Goal: Find specific page/section: Find specific page/section

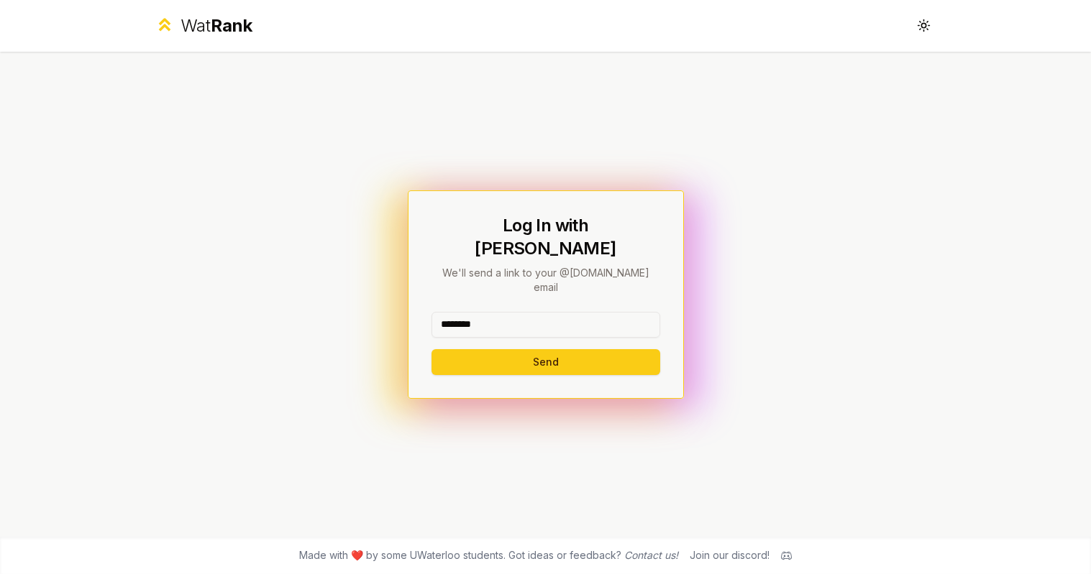
type input "********"
click at [545, 349] on button "Send" at bounding box center [545, 362] width 229 height 26
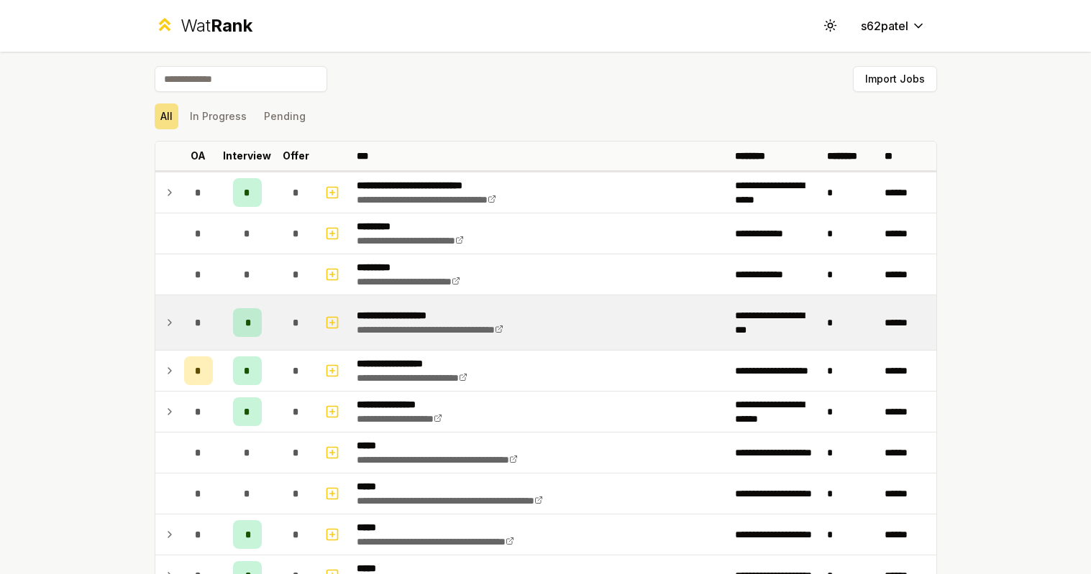
click at [181, 328] on td "*" at bounding box center [198, 322] width 40 height 55
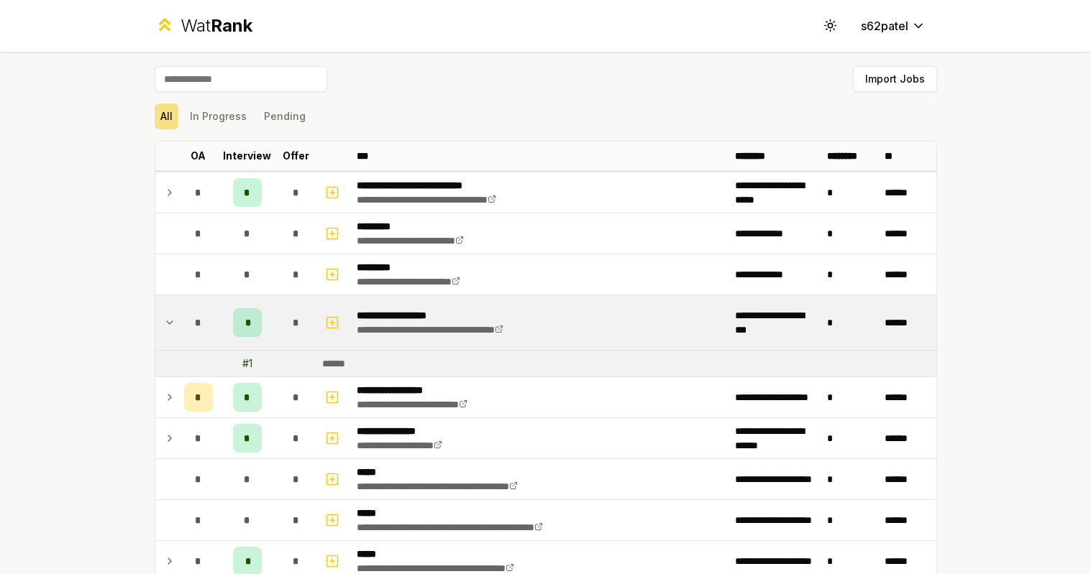
click at [181, 328] on td "*" at bounding box center [198, 322] width 40 height 55
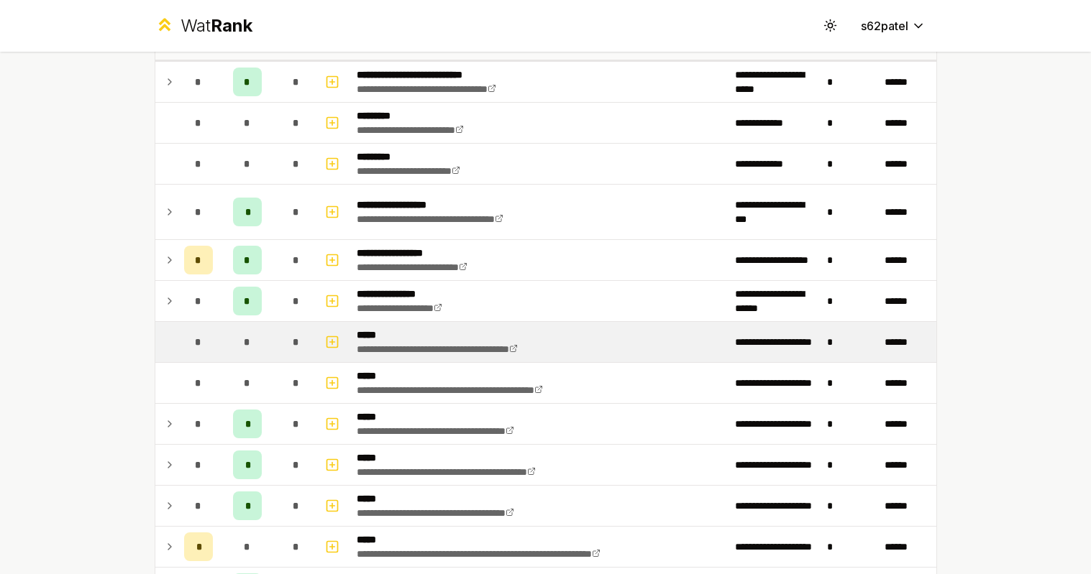
scroll to position [132, 0]
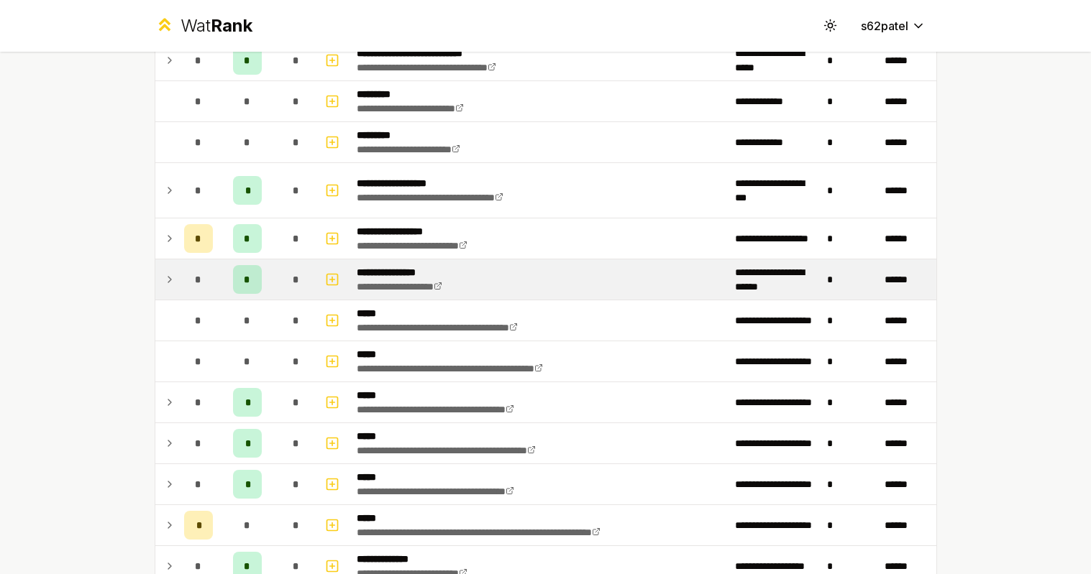
click at [175, 284] on icon at bounding box center [170, 279] width 12 height 17
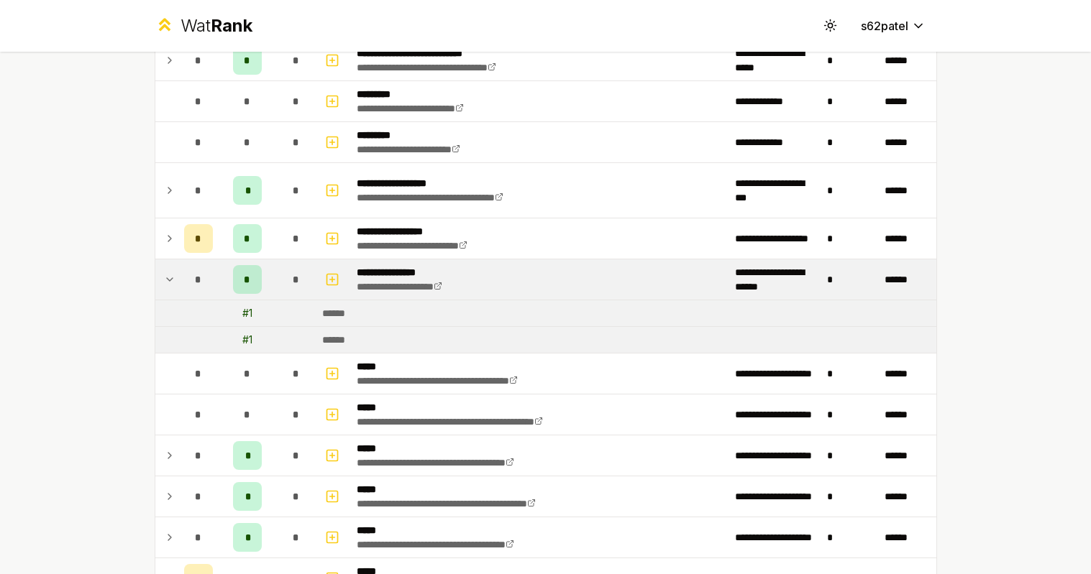
click at [175, 284] on icon at bounding box center [170, 279] width 12 height 17
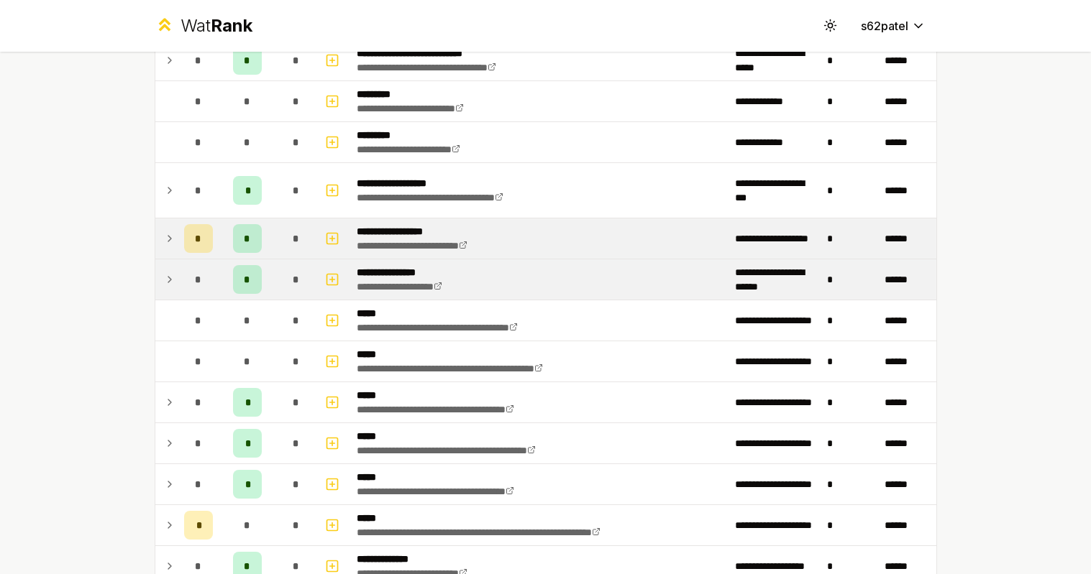
click at [175, 237] on icon at bounding box center [170, 238] width 12 height 17
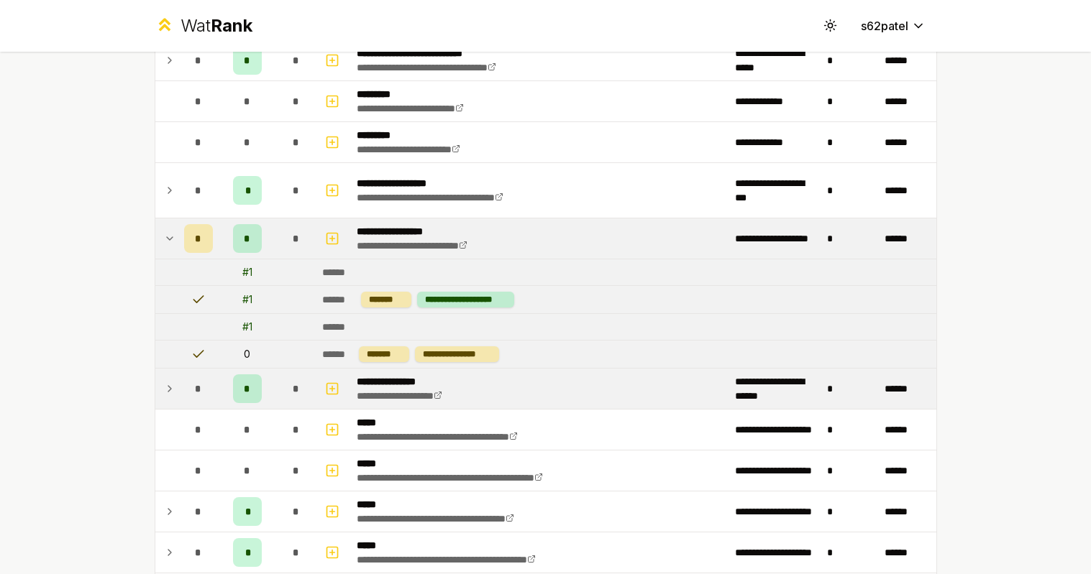
click at [175, 235] on icon at bounding box center [170, 238] width 12 height 17
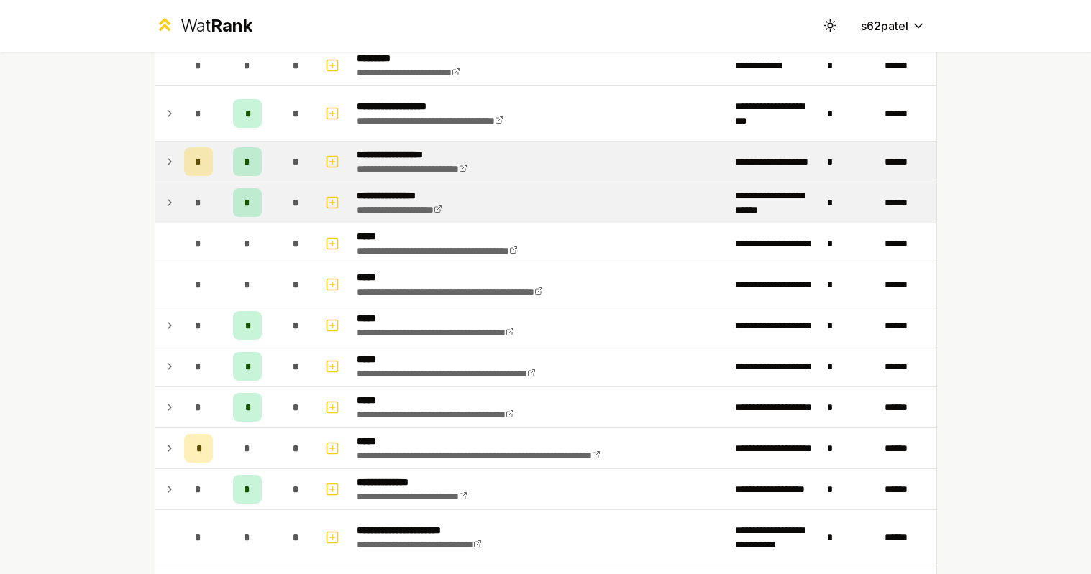
scroll to position [286, 0]
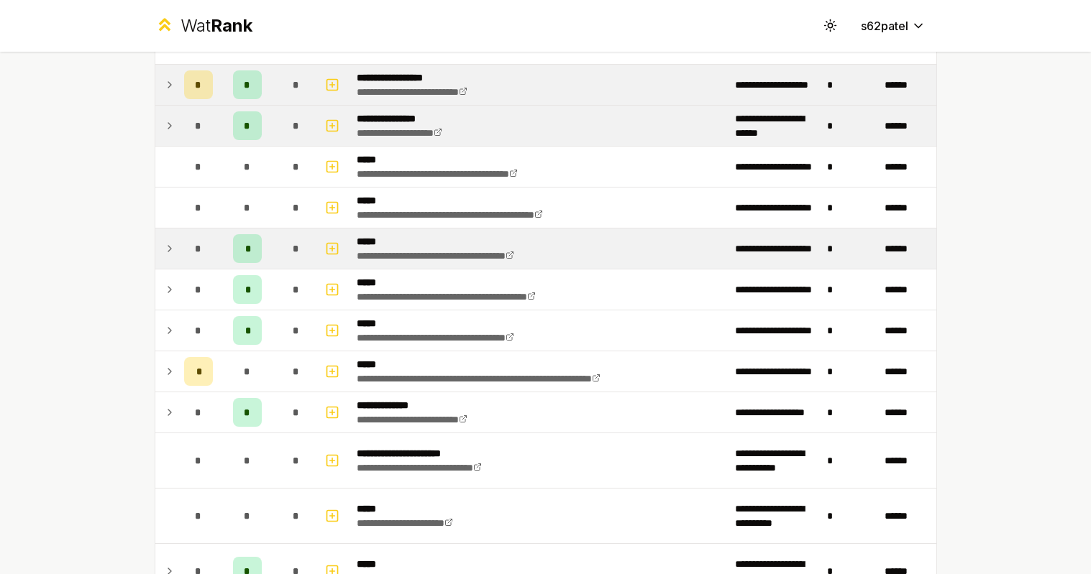
click at [173, 242] on icon at bounding box center [170, 248] width 12 height 17
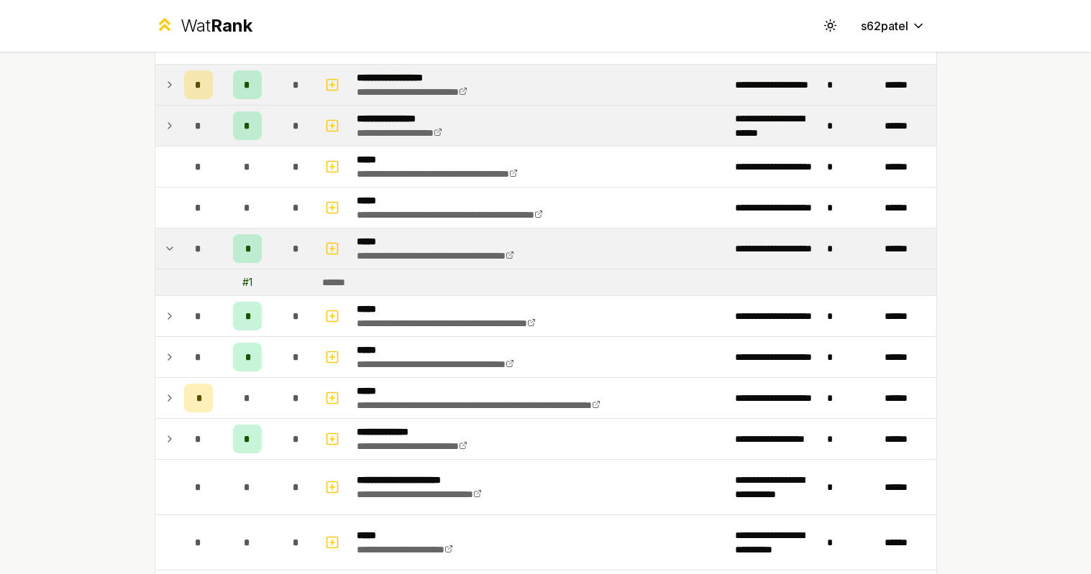
click at [173, 242] on icon at bounding box center [170, 248] width 12 height 17
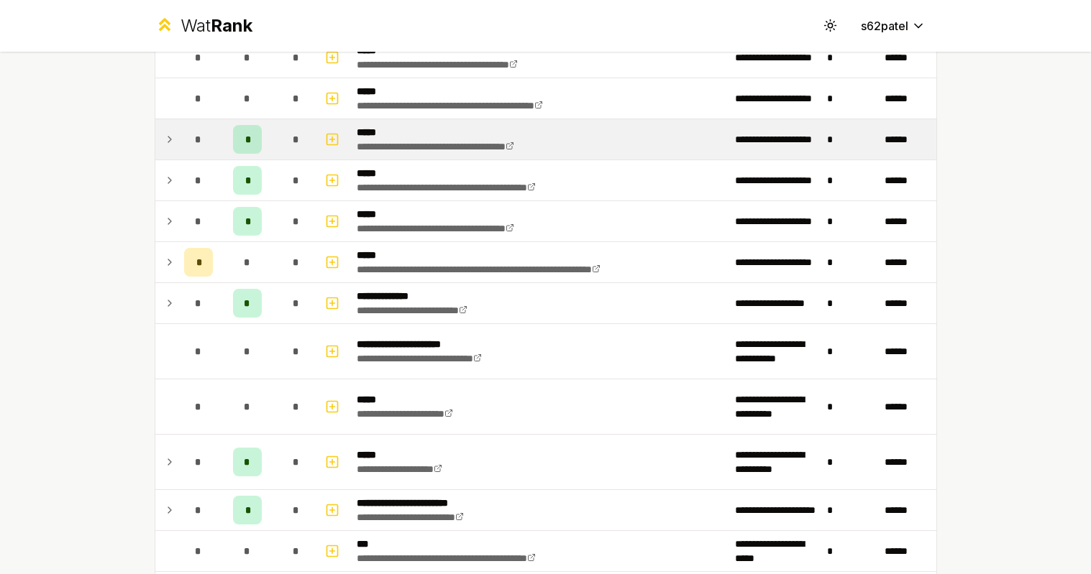
scroll to position [563, 0]
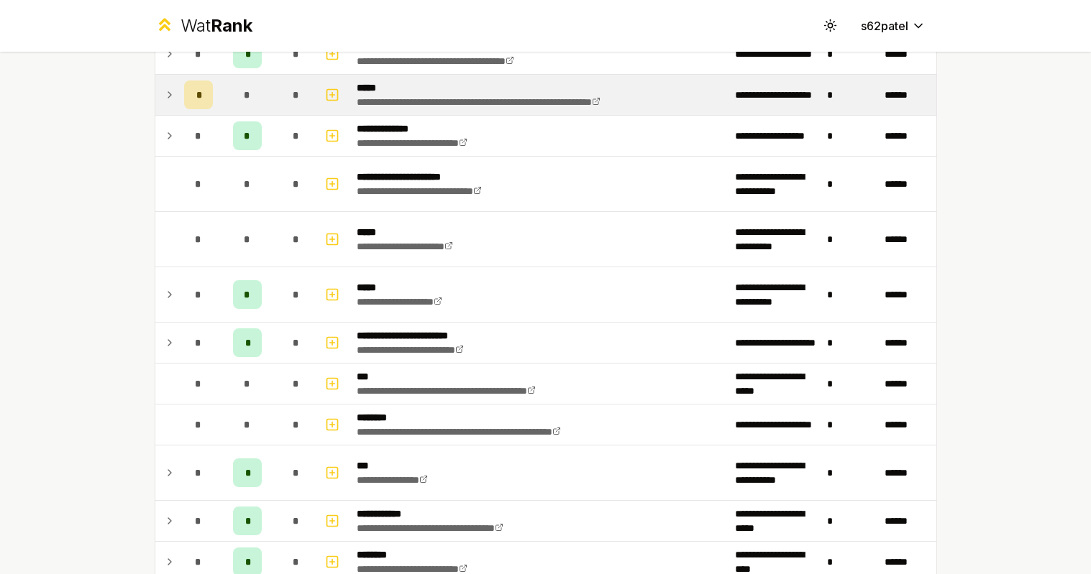
click at [160, 91] on td at bounding box center [166, 95] width 23 height 40
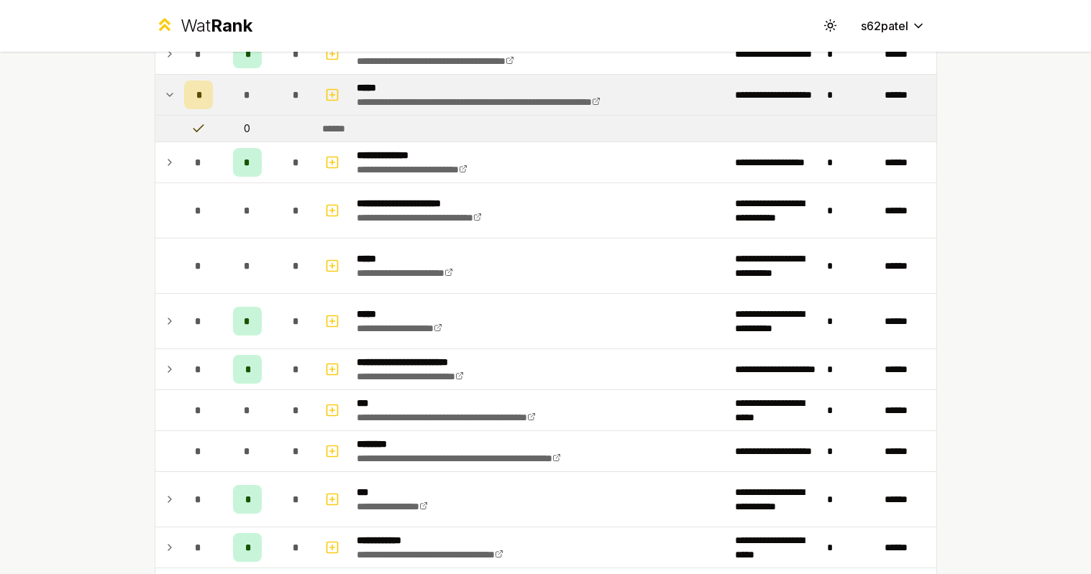
click at [160, 91] on td at bounding box center [166, 95] width 23 height 40
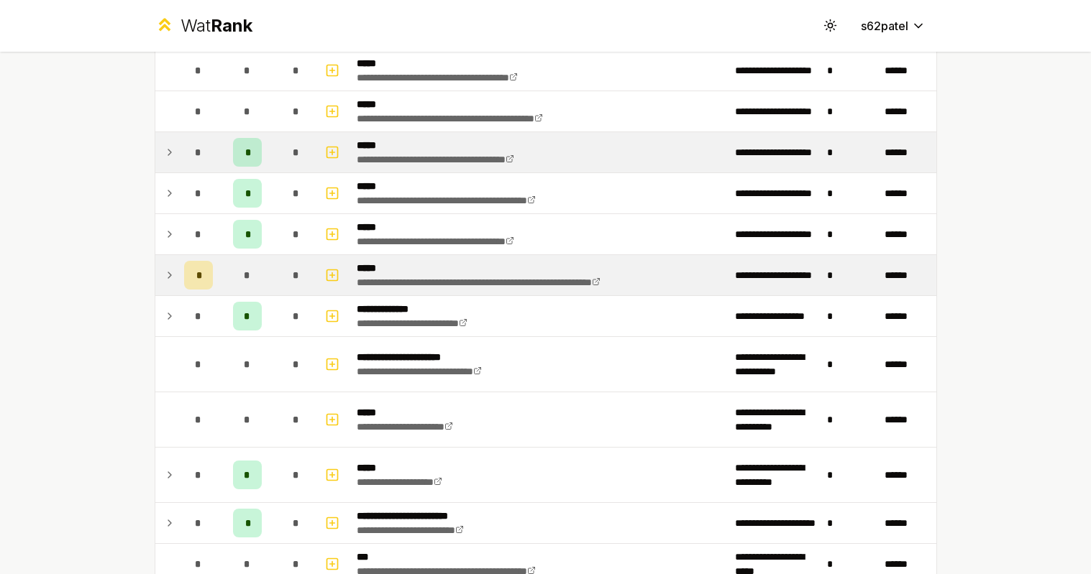
scroll to position [374, 0]
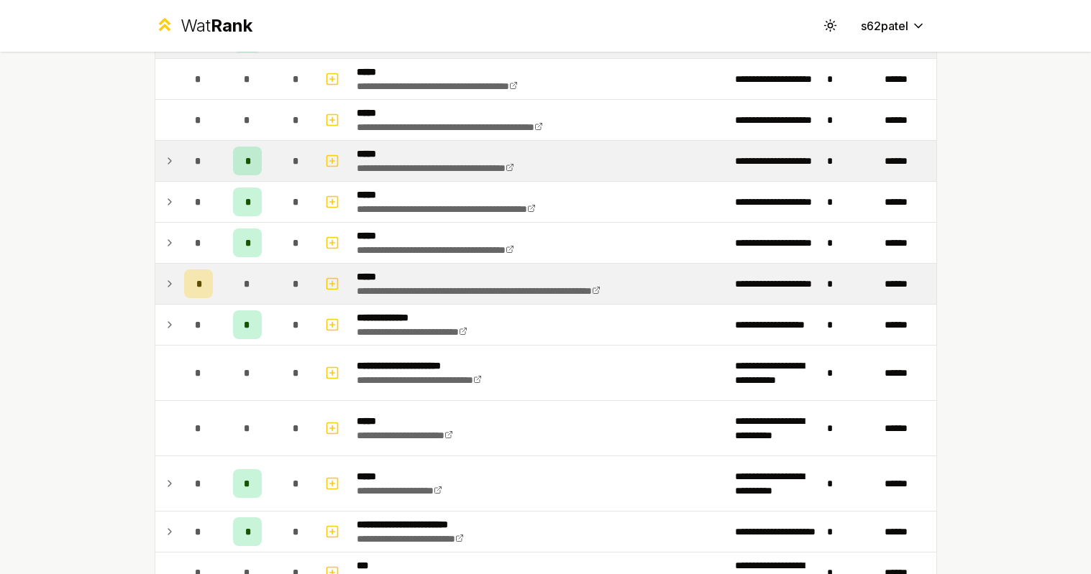
click at [175, 291] on td at bounding box center [166, 284] width 23 height 40
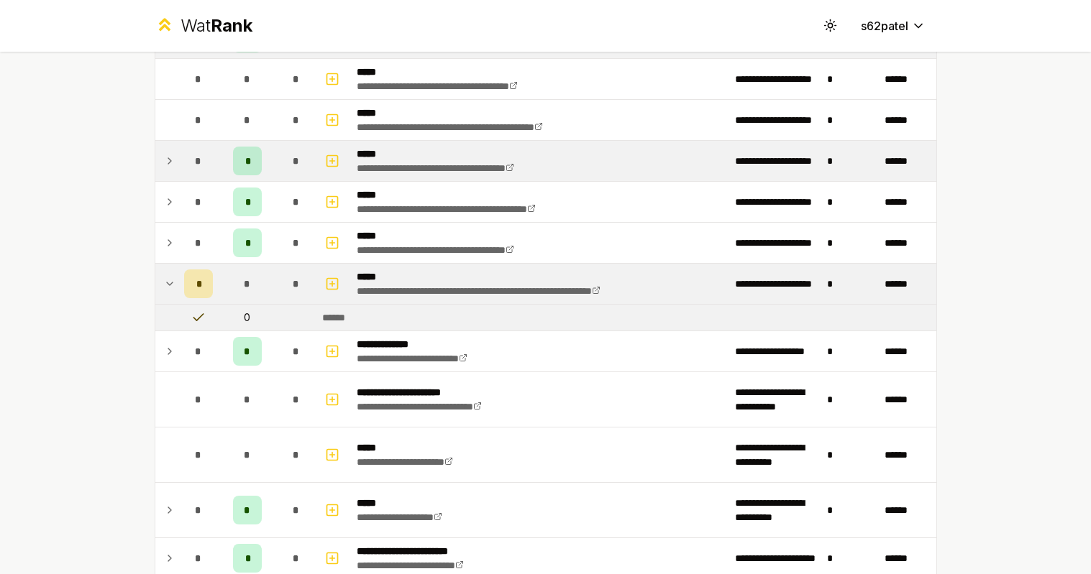
click at [175, 291] on td at bounding box center [166, 284] width 23 height 40
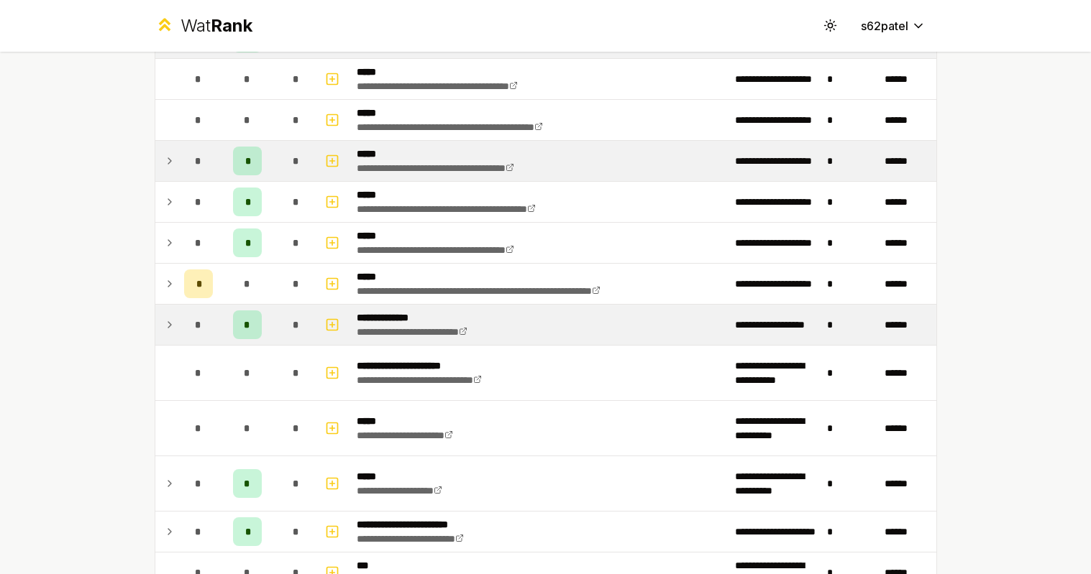
click at [180, 332] on td "*" at bounding box center [198, 325] width 40 height 40
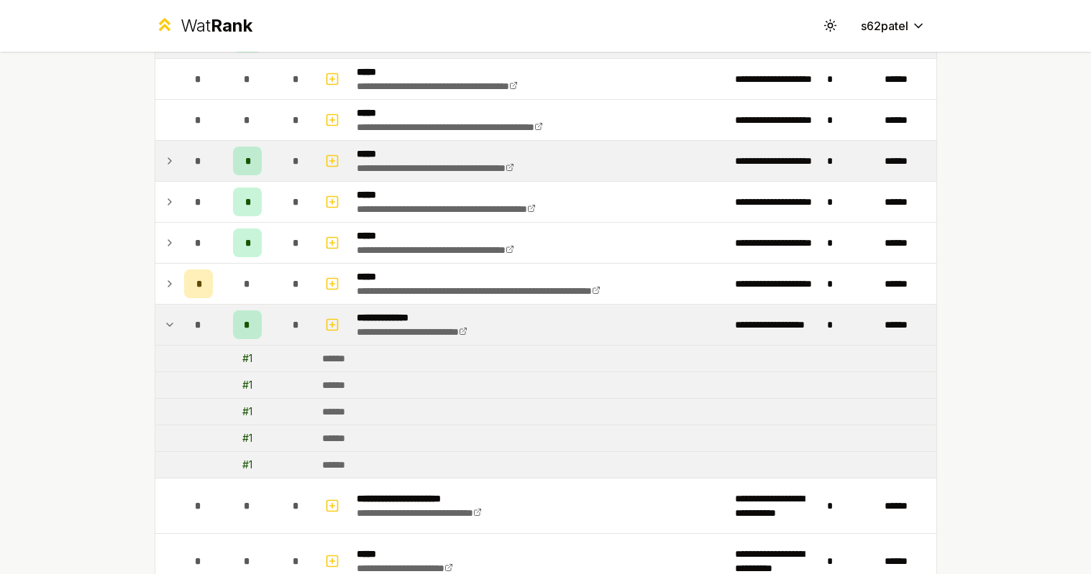
click at [180, 332] on td "*" at bounding box center [198, 325] width 40 height 40
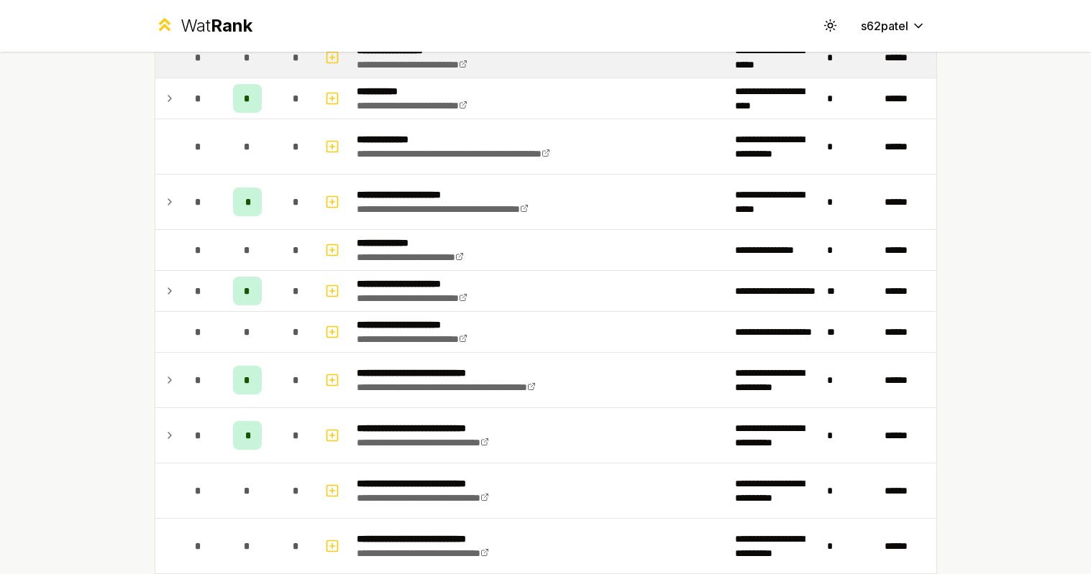
scroll to position [1247, 0]
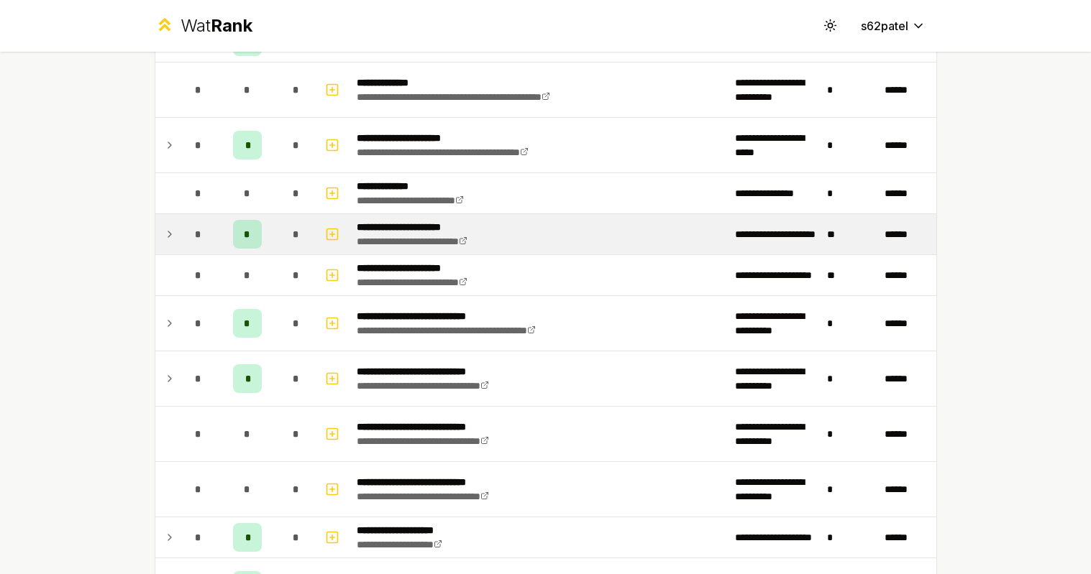
click at [187, 235] on div "*" at bounding box center [198, 234] width 29 height 29
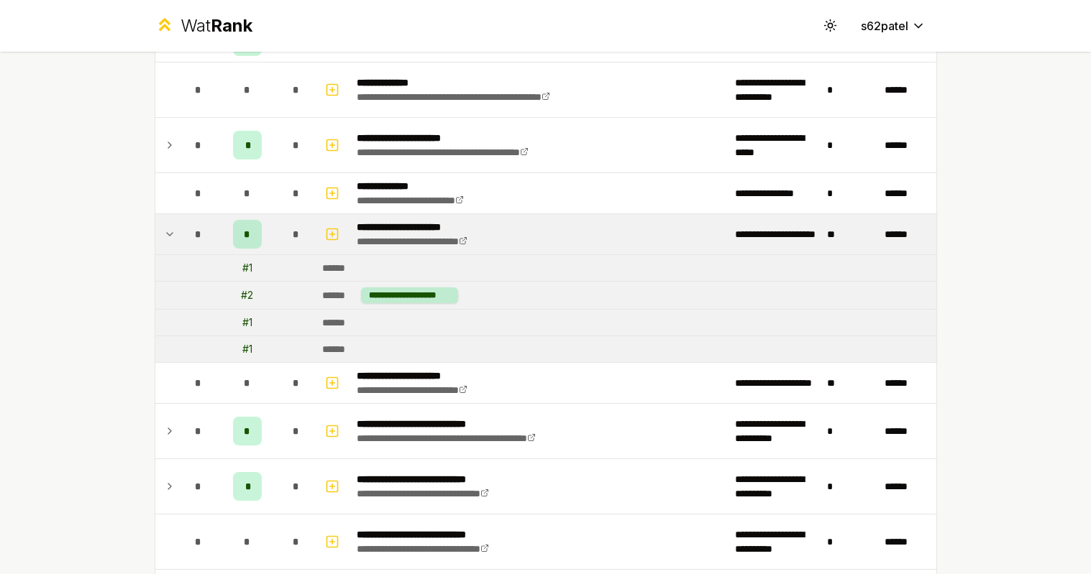
click at [187, 235] on div "*" at bounding box center [198, 234] width 29 height 29
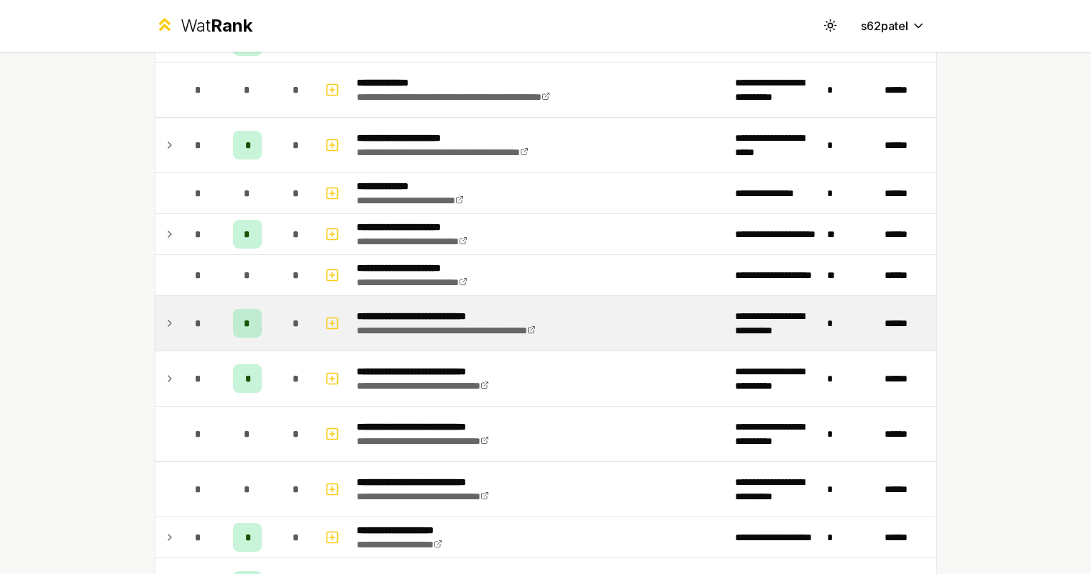
click at [185, 320] on div "*" at bounding box center [198, 323] width 29 height 29
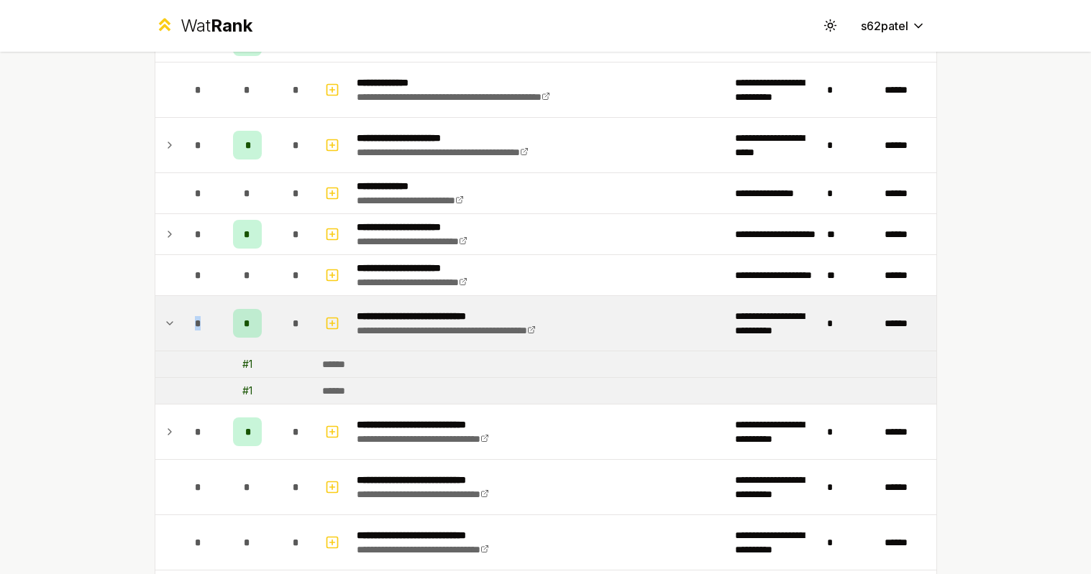
click at [185, 320] on div "*" at bounding box center [198, 323] width 29 height 29
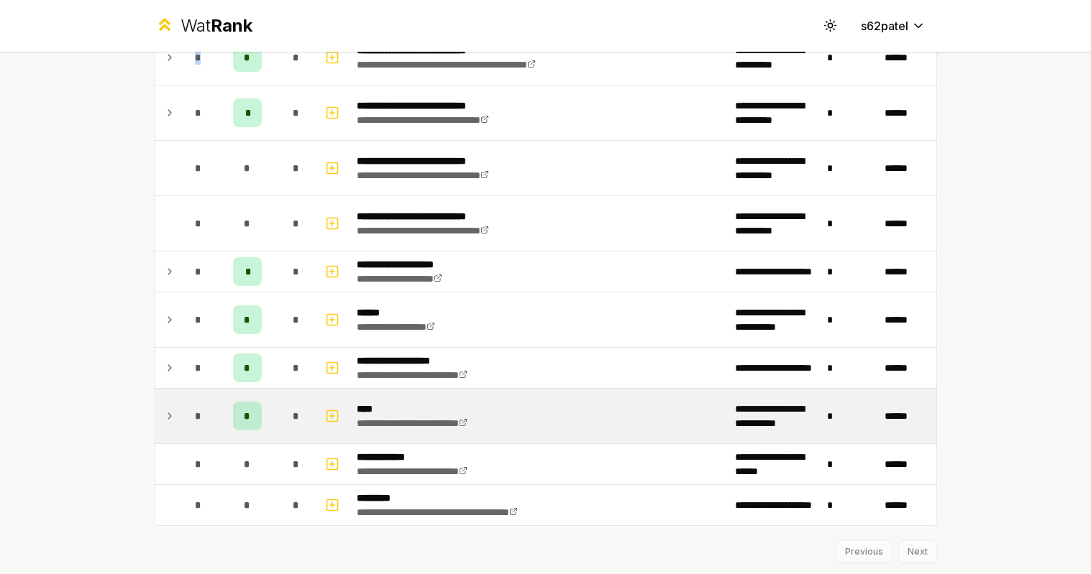
scroll to position [1537, 0]
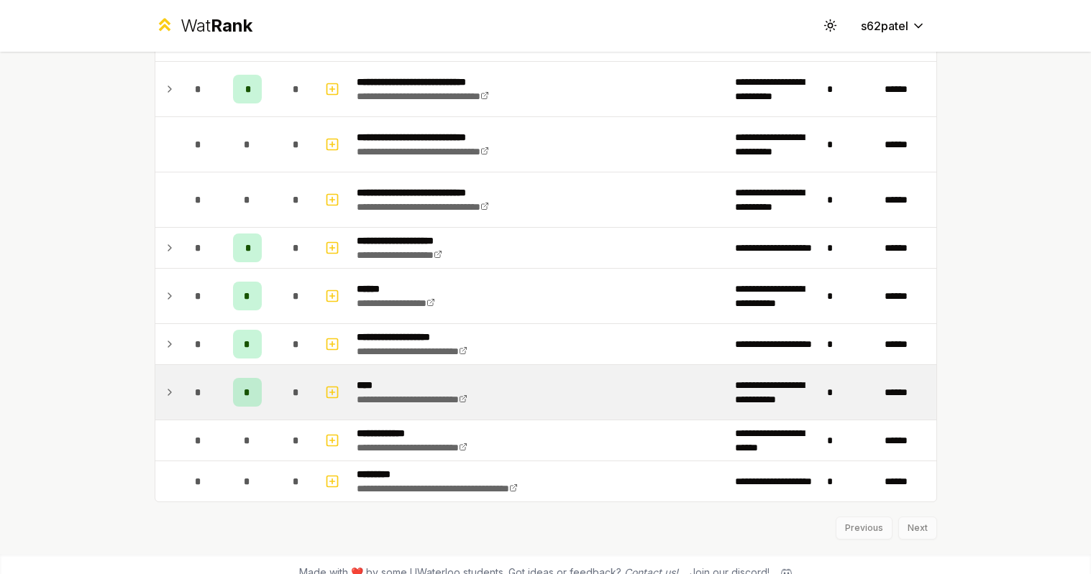
click at [188, 408] on td "*" at bounding box center [198, 392] width 40 height 55
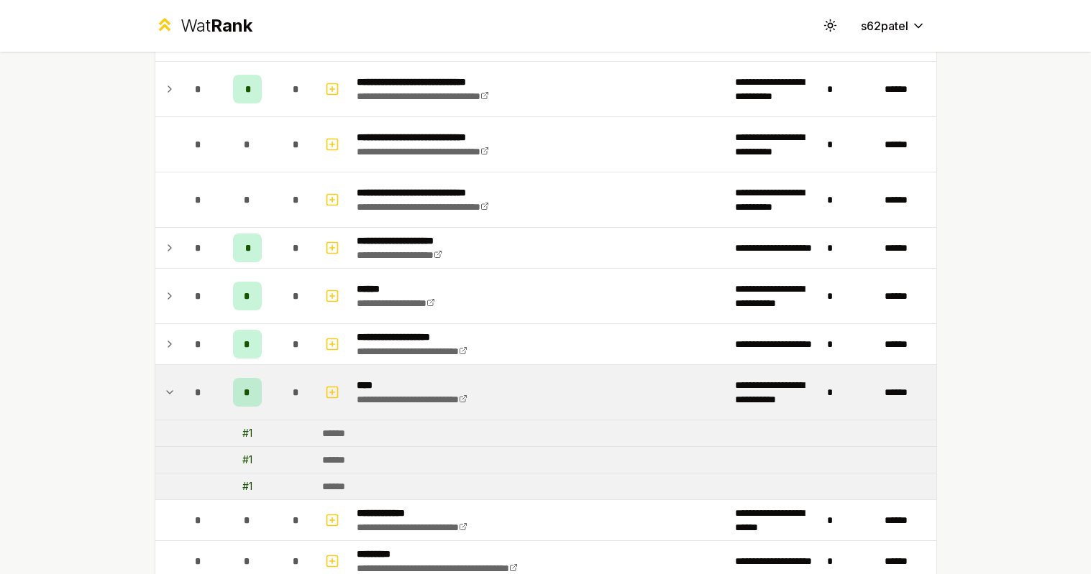
click at [188, 408] on td "*" at bounding box center [198, 392] width 40 height 55
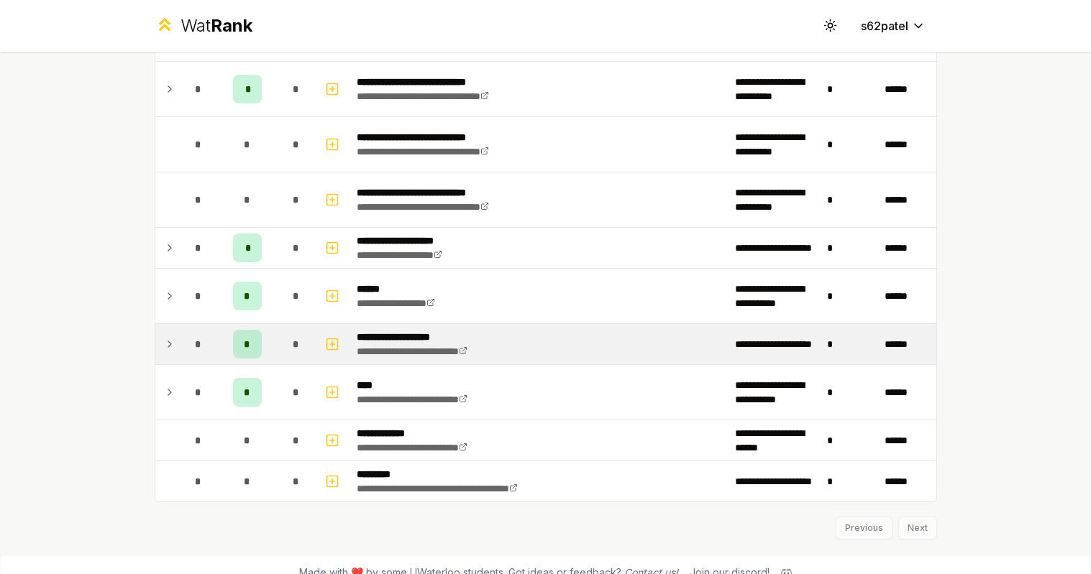
click at [188, 352] on div "*" at bounding box center [198, 344] width 29 height 29
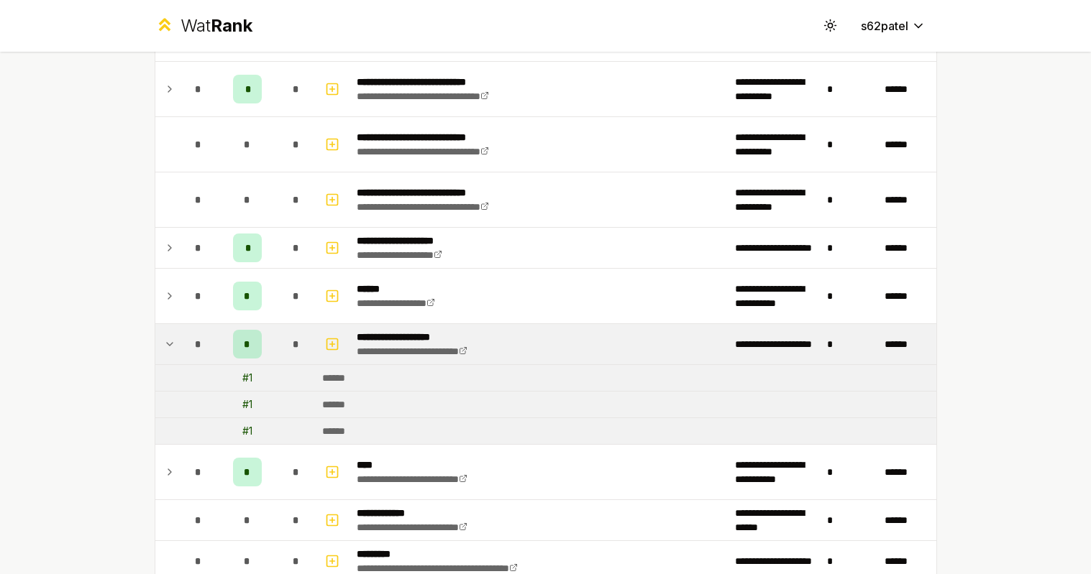
click at [188, 352] on div "*" at bounding box center [198, 344] width 29 height 29
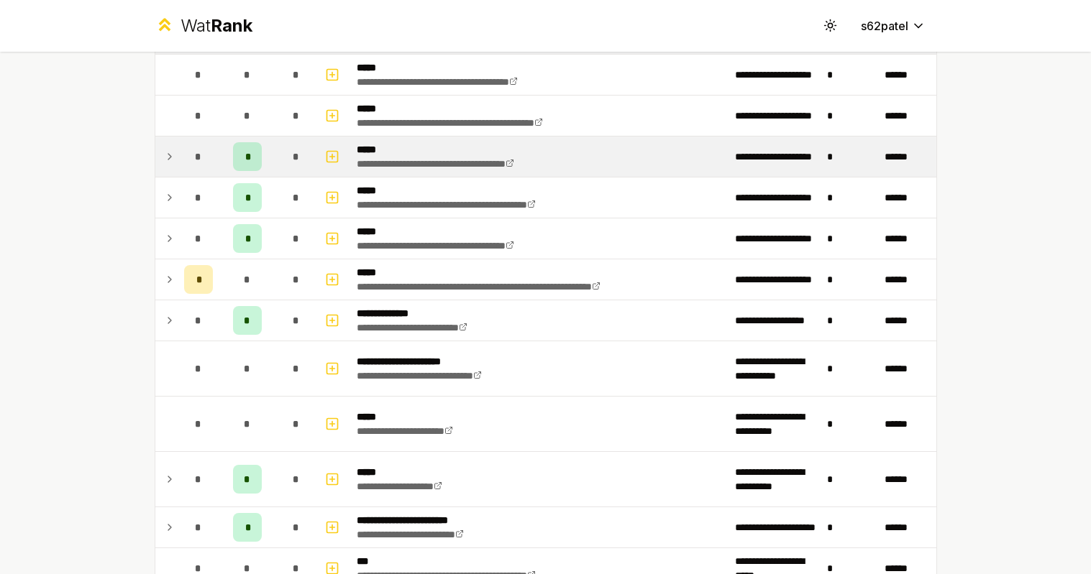
scroll to position [628, 0]
